Goal: Task Accomplishment & Management: Complete application form

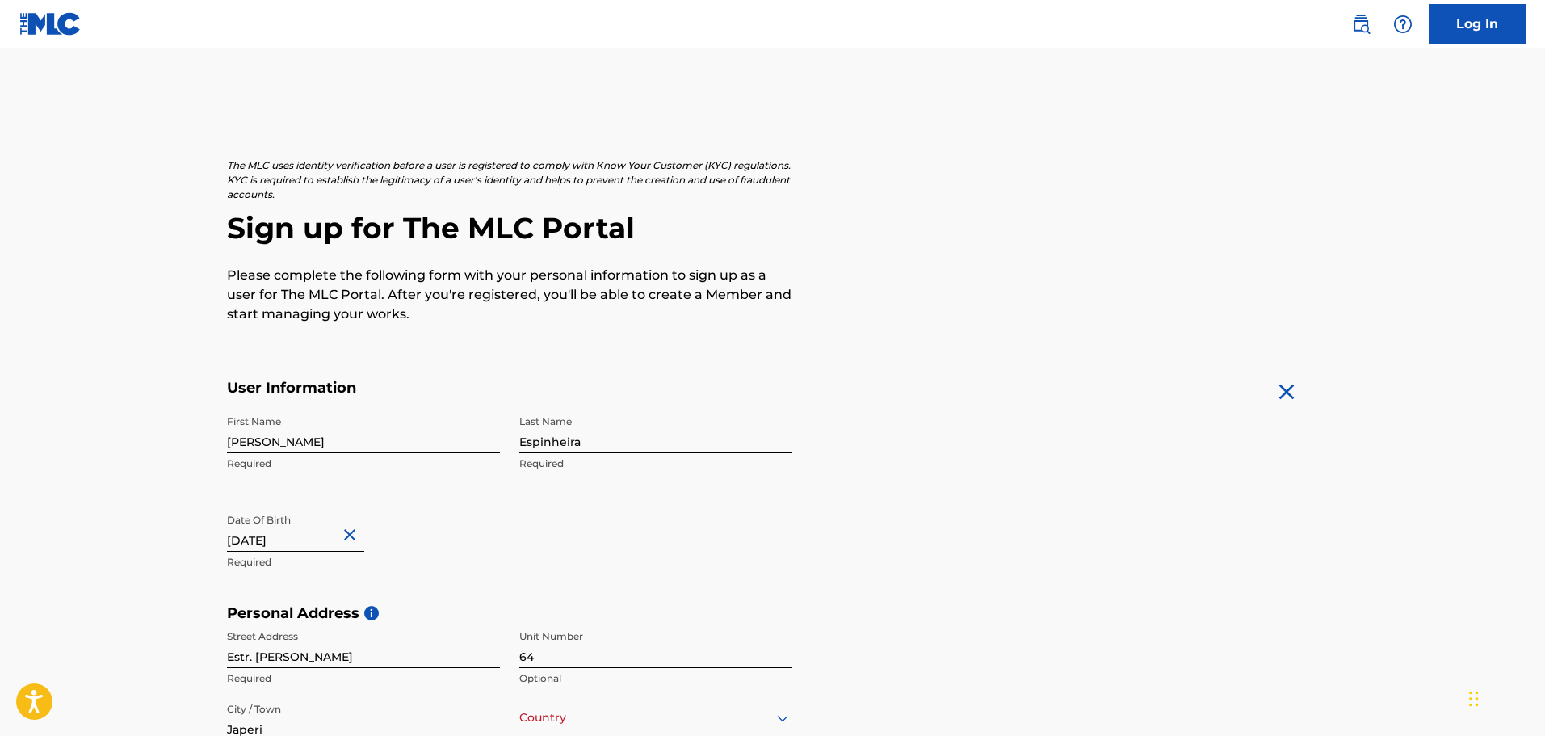
scroll to position [404, 0]
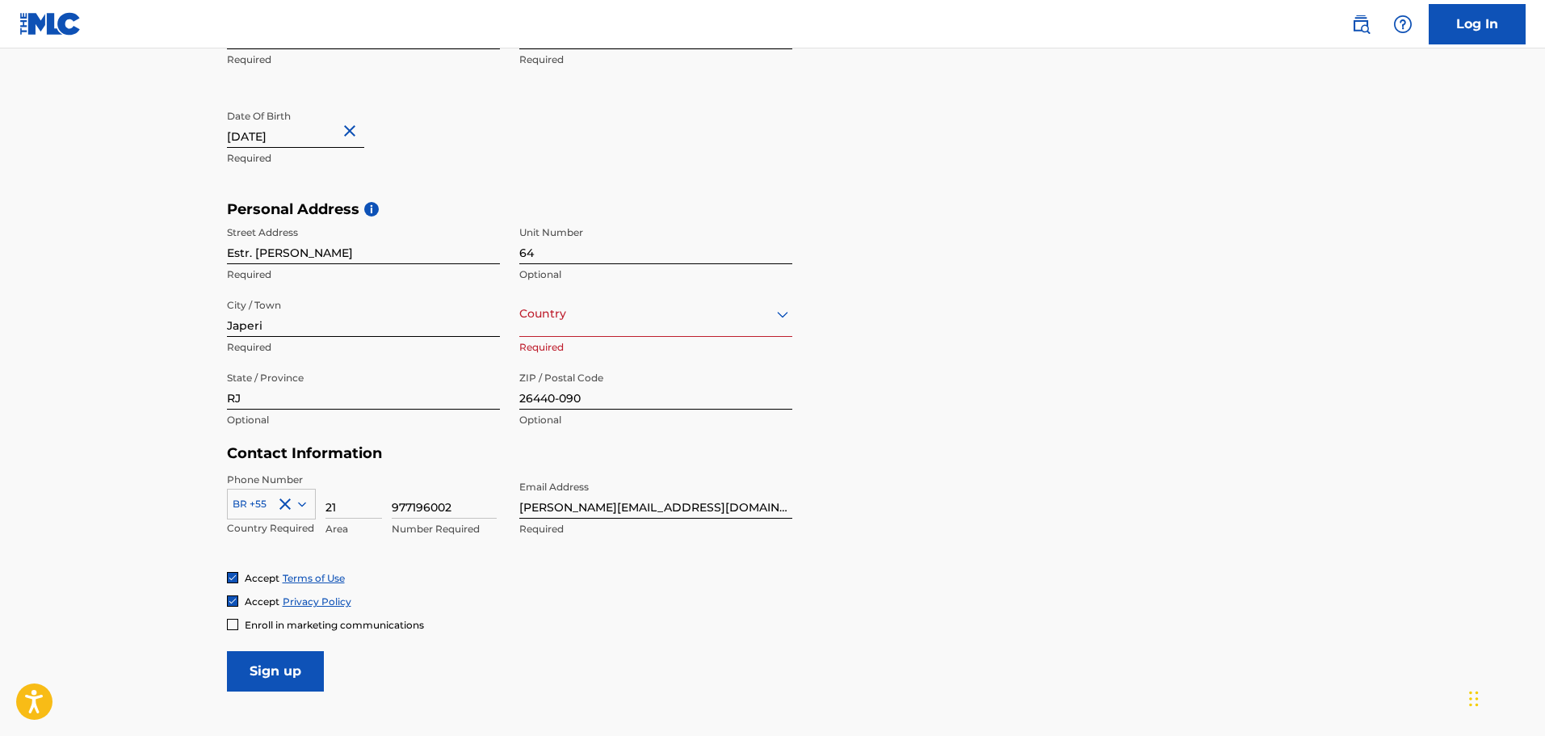
click at [648, 322] on div at bounding box center [655, 314] width 273 height 20
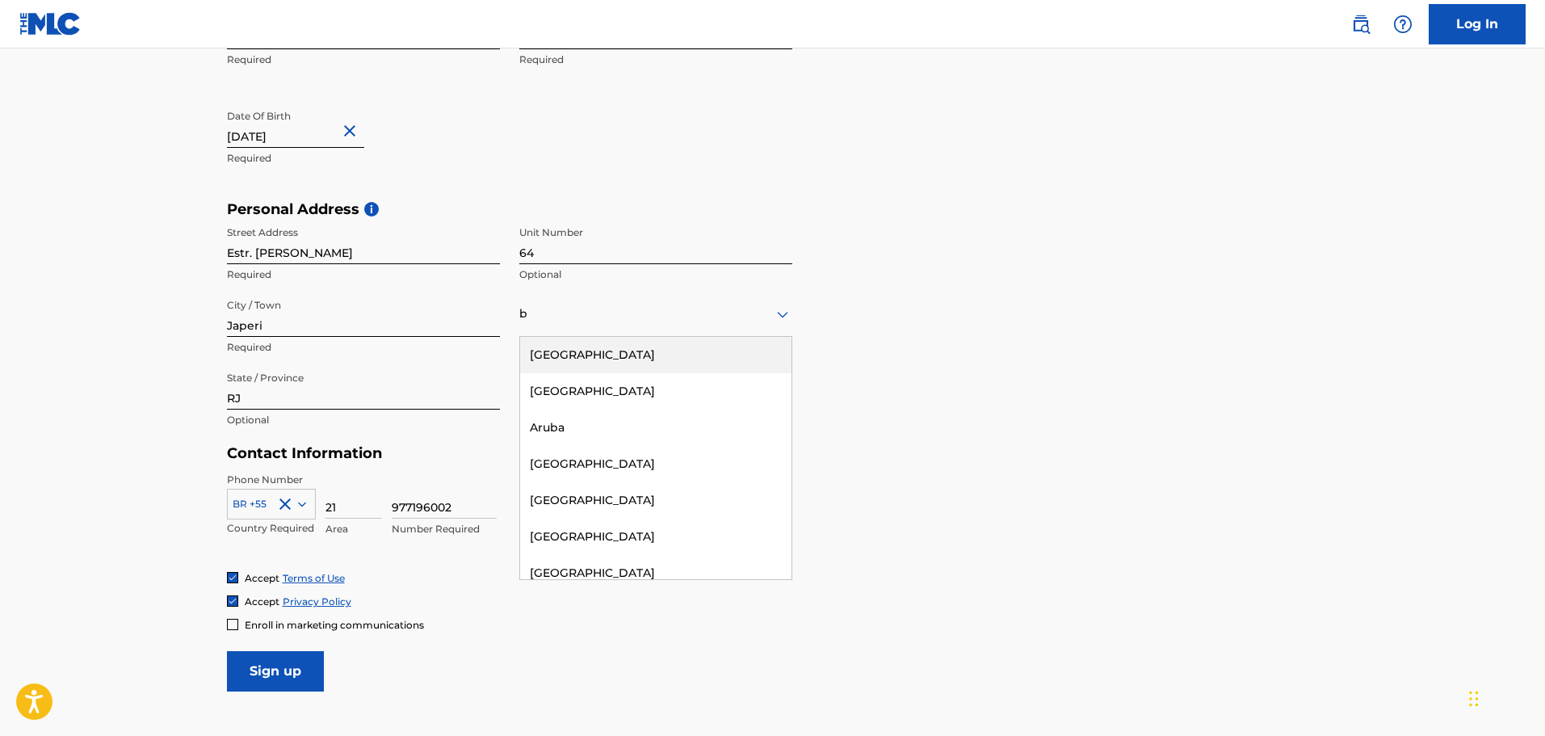
type input "br"
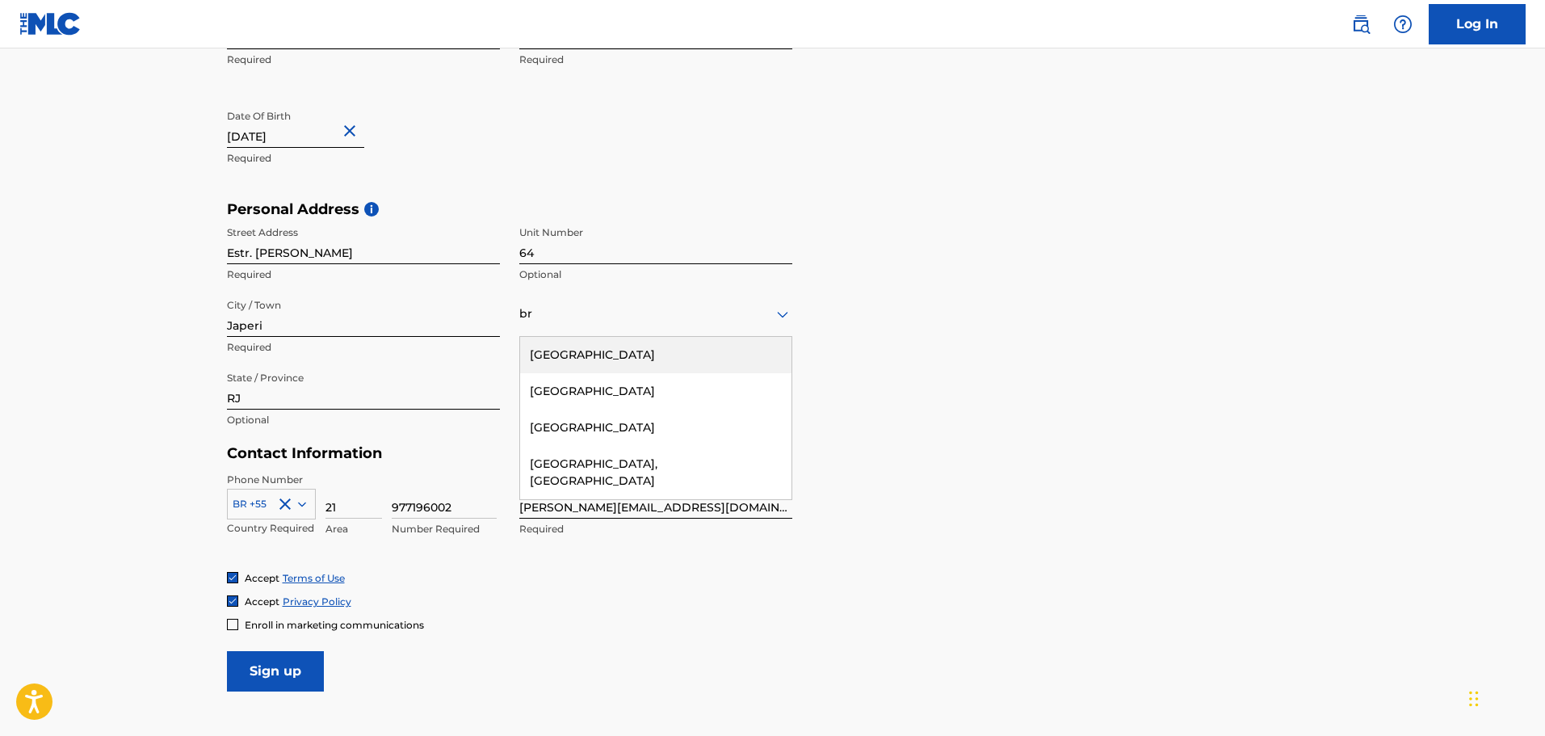
click at [754, 347] on div "[GEOGRAPHIC_DATA]" at bounding box center [655, 355] width 271 height 36
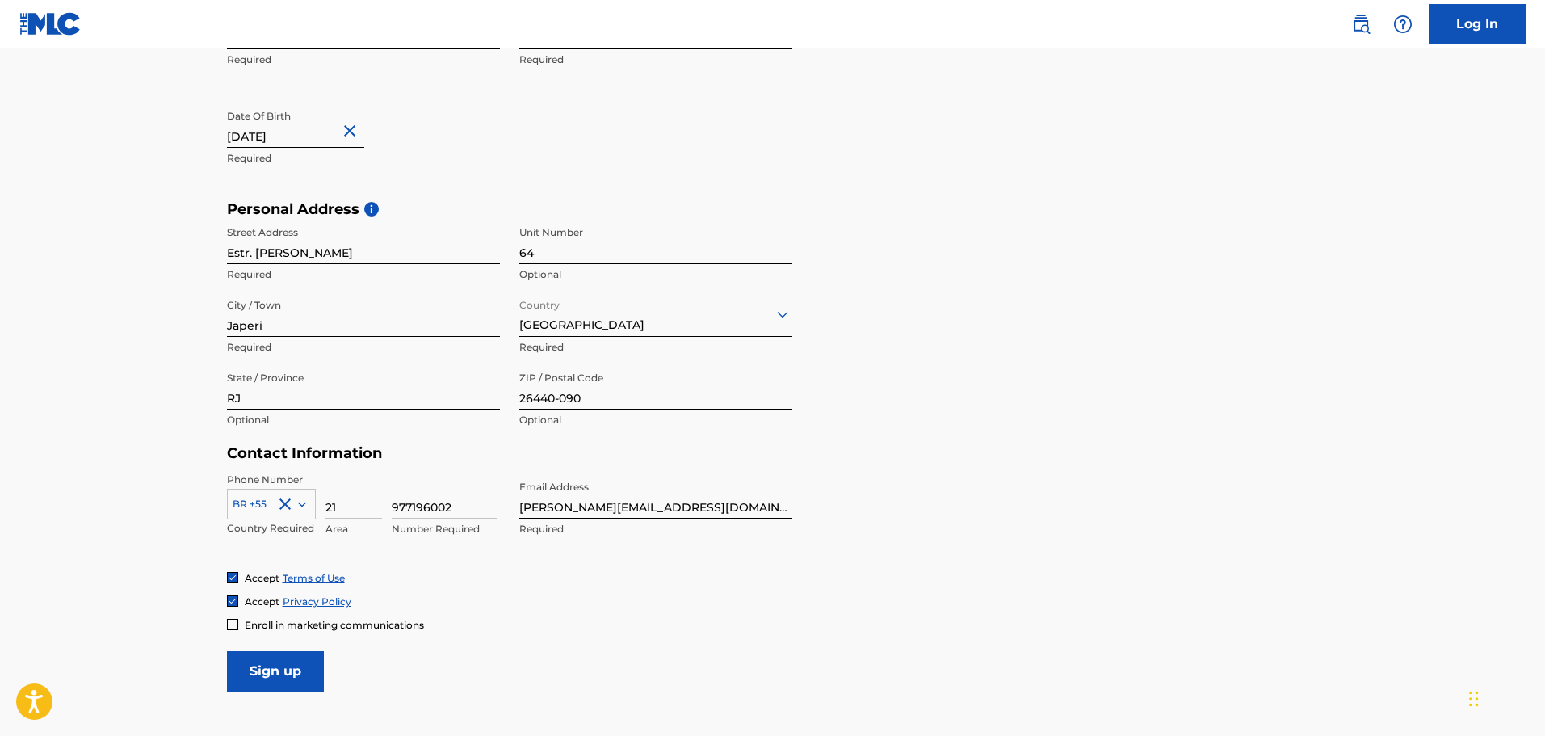
click at [312, 674] on input "Sign up" at bounding box center [275, 671] width 97 height 40
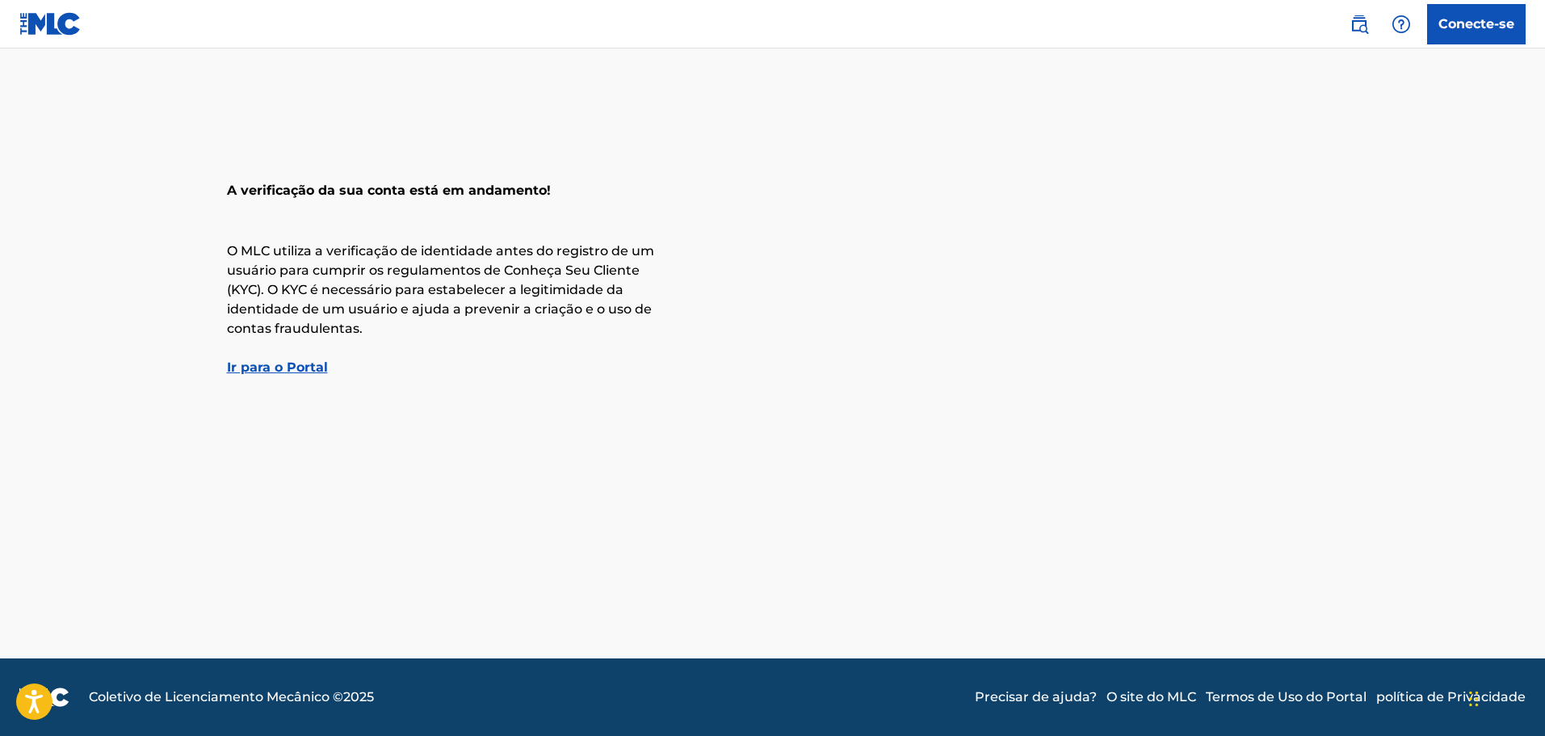
drag, startPoint x: 259, startPoint y: 367, endPoint x: 183, endPoint y: 25, distance: 350.9
click at [259, 367] on font "Ir para o Portal" at bounding box center [277, 366] width 101 height 15
